Goal: Information Seeking & Learning: Learn about a topic

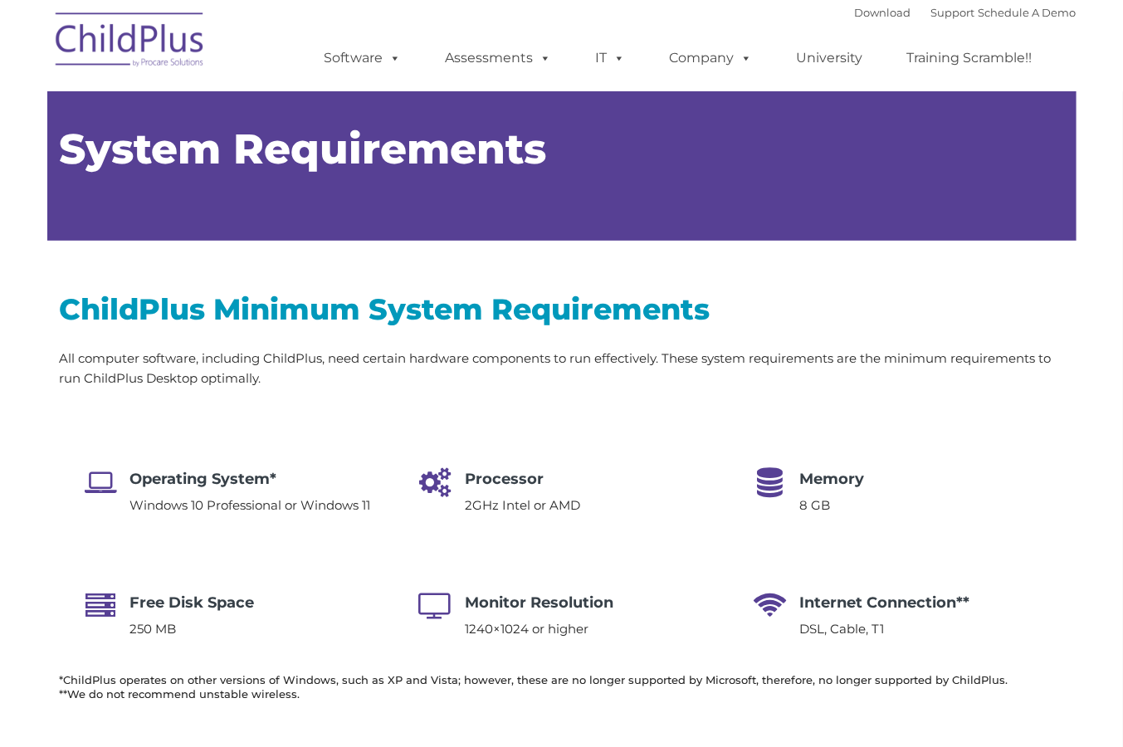
type input ""
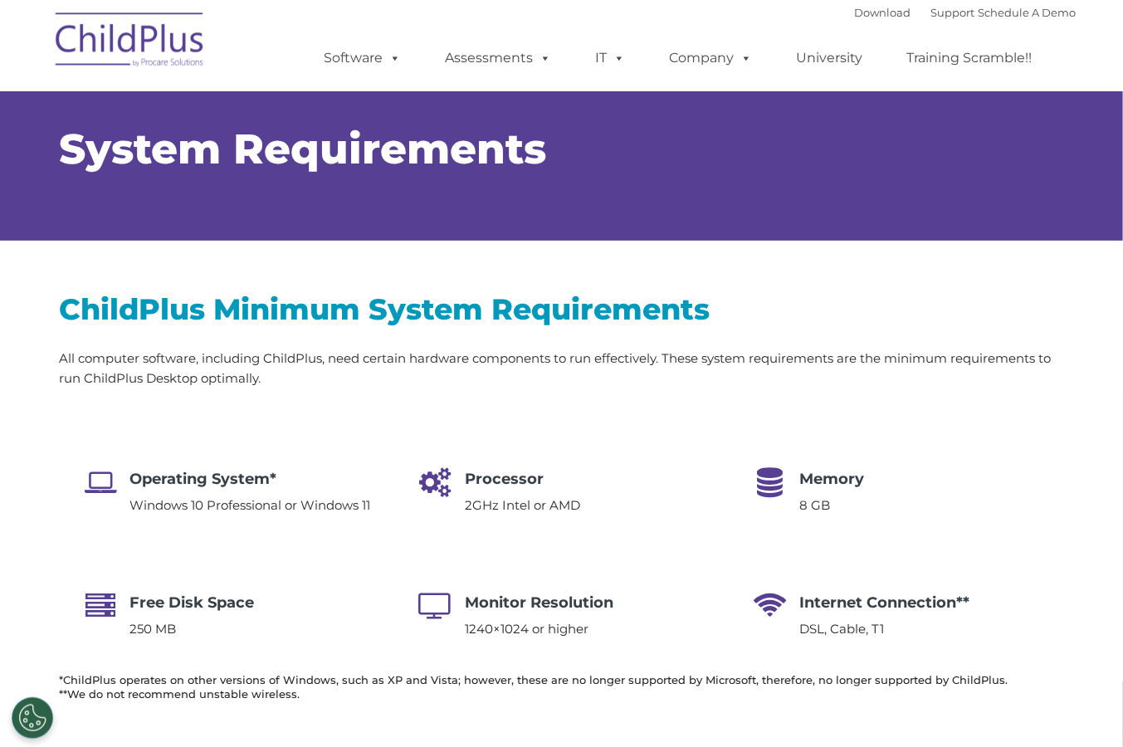
select select "MEDIUM"
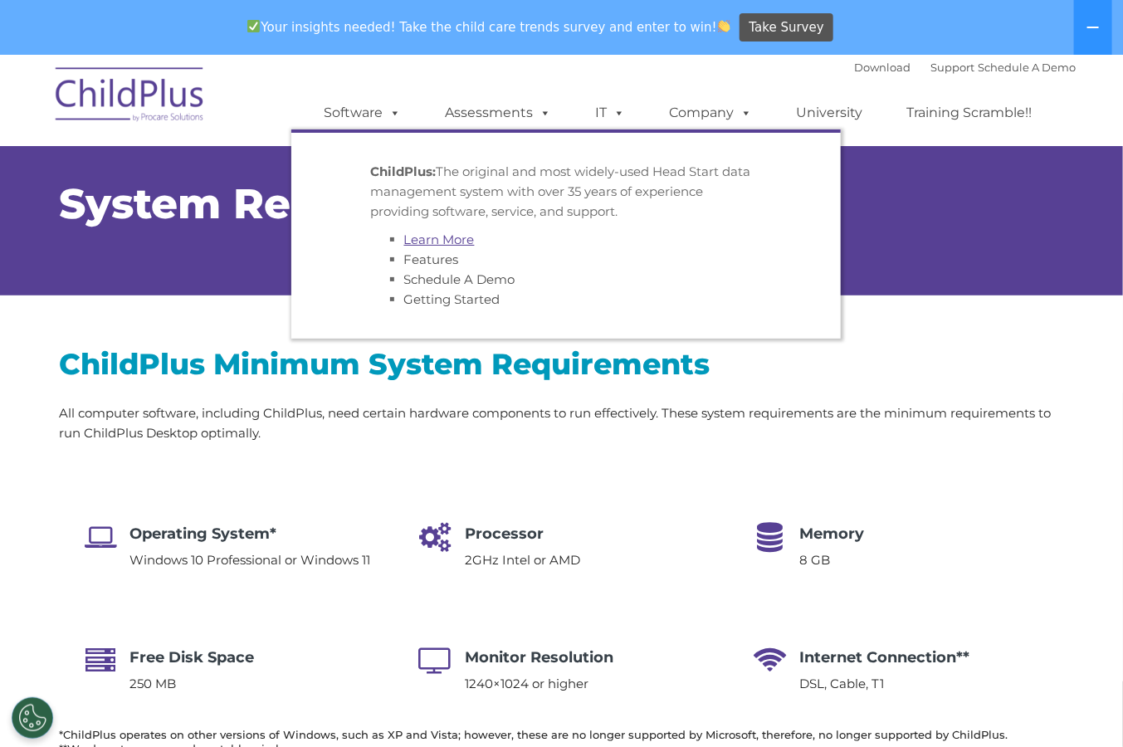
click at [436, 234] on link "Learn More" at bounding box center [439, 240] width 71 height 16
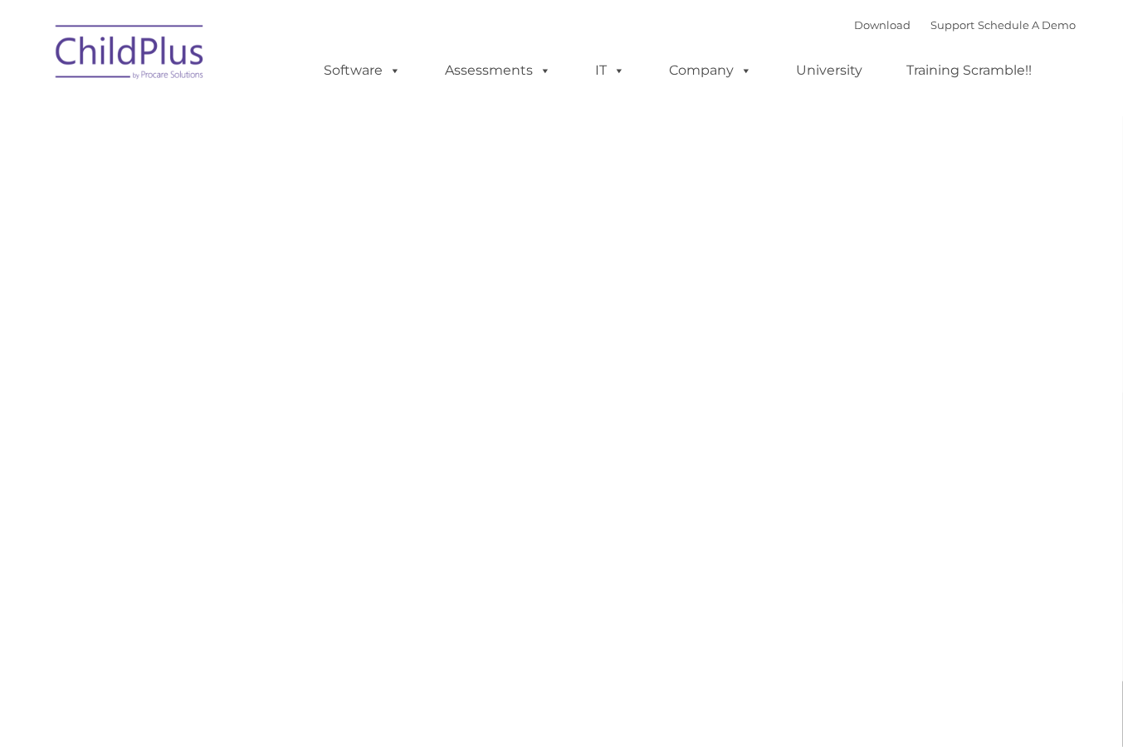
type input ""
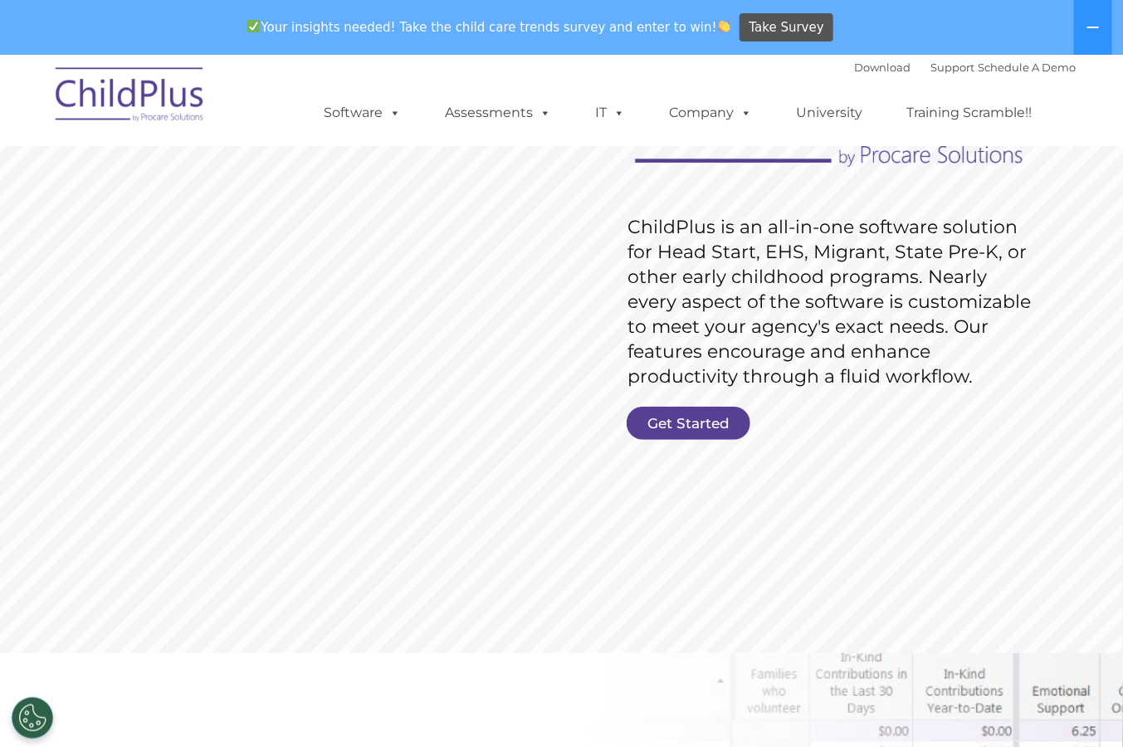
scroll to position [252, 0]
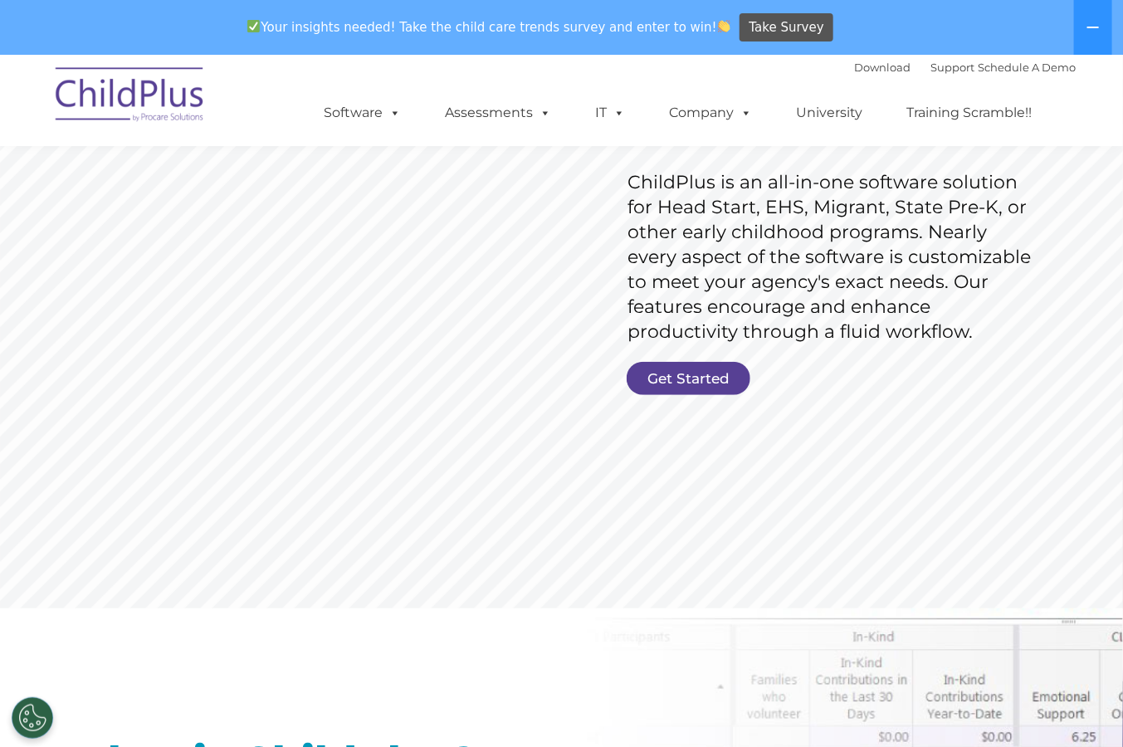
drag, startPoint x: 990, startPoint y: 330, endPoint x: 726, endPoint y: 179, distance: 303.1
click at [726, 179] on rs-layer "ChildPlus is an all-in-one software solution for Head Start, EHS, Migrant, Stat…" at bounding box center [834, 257] width 412 height 174
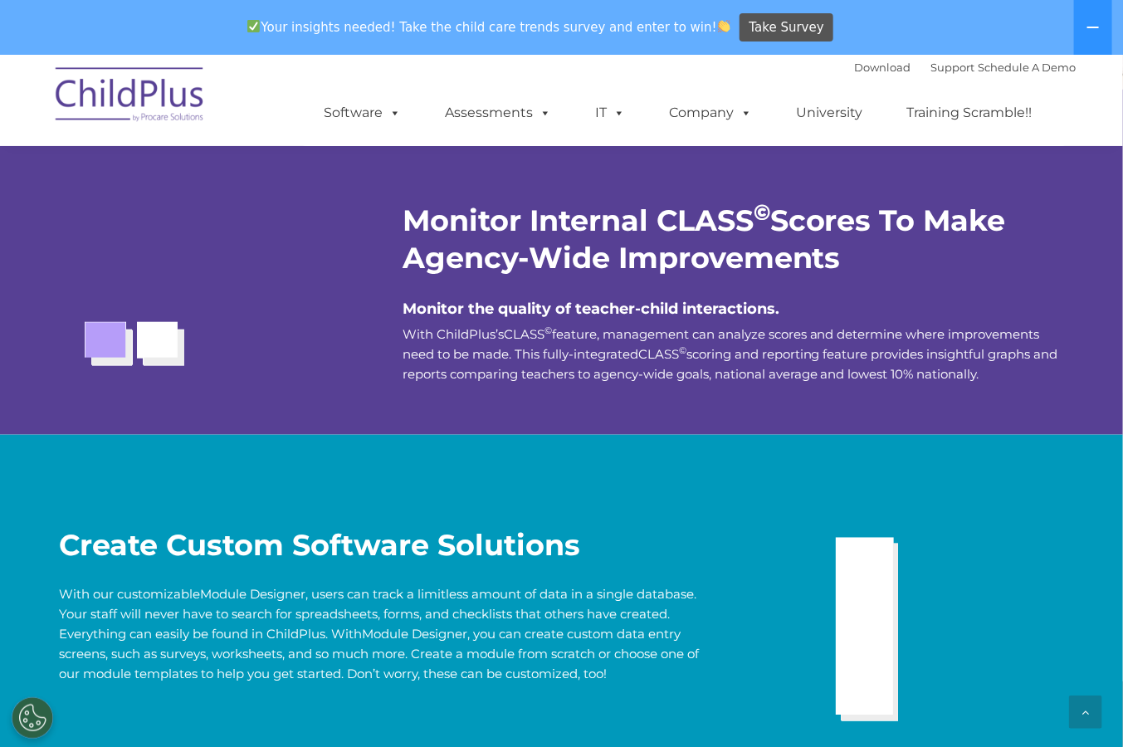
scroll to position [2139, 0]
